Goal: Information Seeking & Learning: Learn about a topic

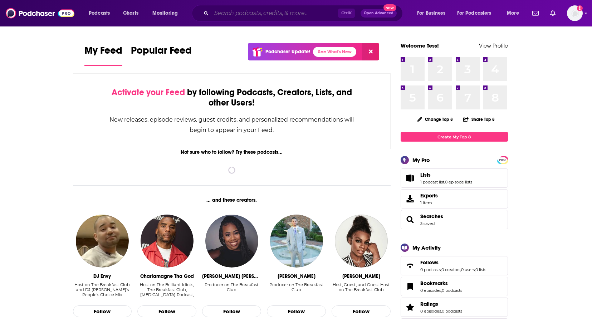
click at [271, 15] on input "Search podcasts, credits, & more..." at bounding box center [274, 13] width 127 height 11
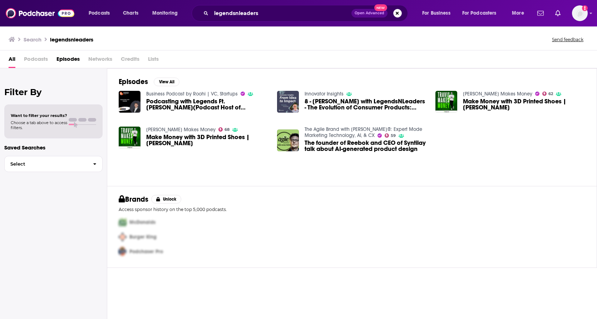
click at [80, 38] on h3 "legendsnleaders" at bounding box center [71, 39] width 43 height 7
click at [37, 59] on span "Podcasts" at bounding box center [36, 60] width 24 height 15
click at [32, 39] on h3 "Search" at bounding box center [33, 39] width 18 height 7
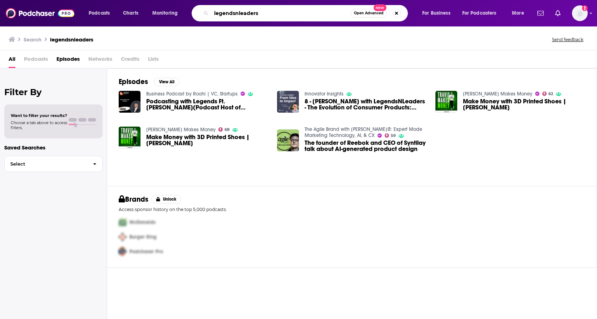
click at [239, 13] on input "legendsnleaders" at bounding box center [280, 13] width 139 height 11
click at [234, 14] on input "legendsn leaders" at bounding box center [280, 13] width 139 height 11
type input "legends n leaders"
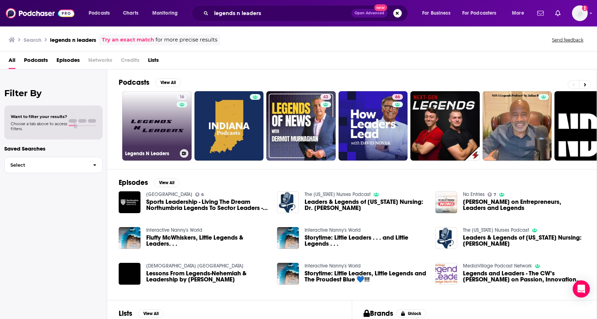
click at [145, 118] on link "16 Legends N Leaders" at bounding box center [156, 125] width 69 height 69
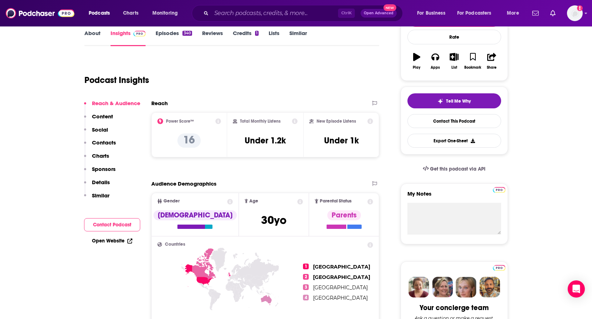
scroll to position [107, 0]
